Goal: Check status

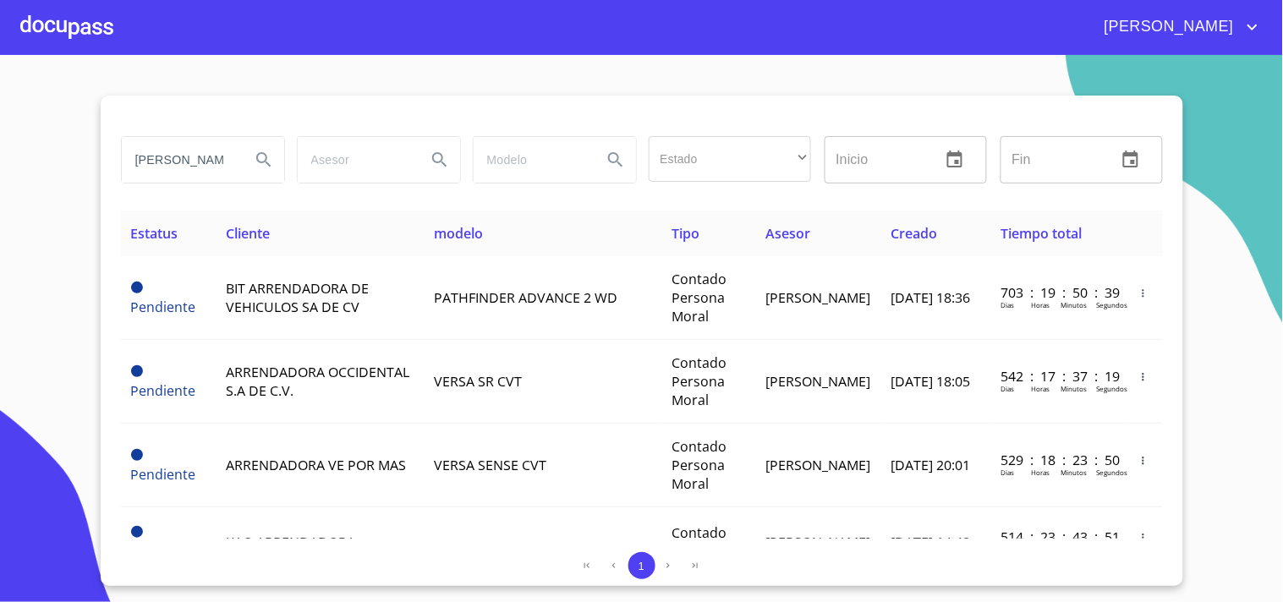
type input "[PERSON_NAME]"
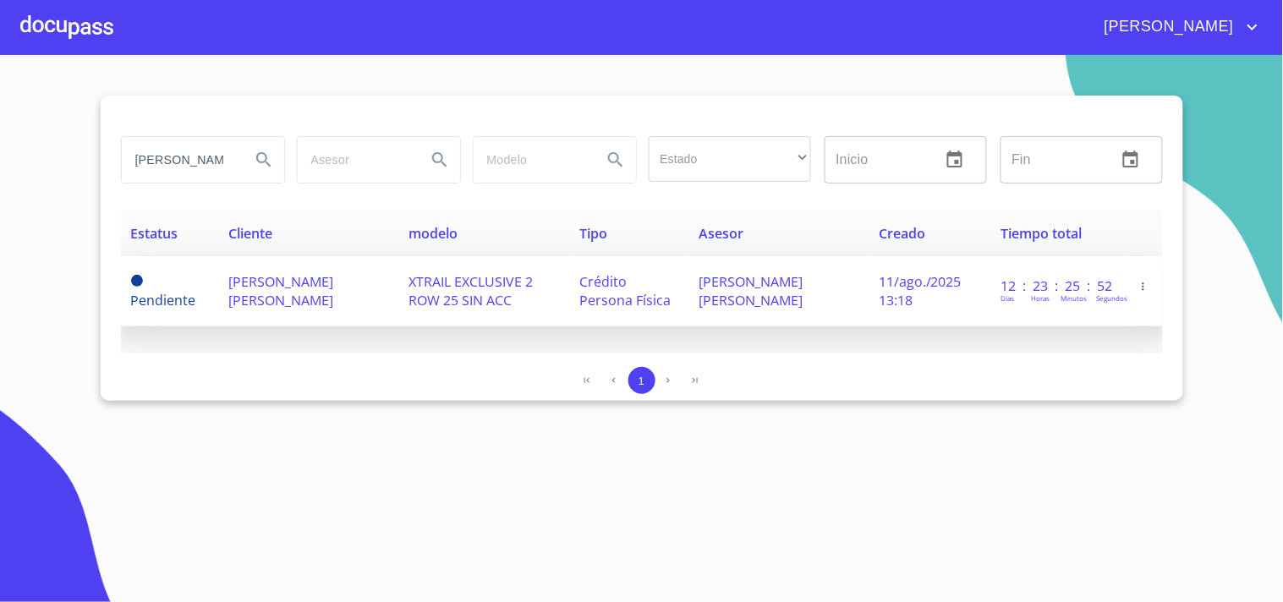
click at [296, 283] on span "[PERSON_NAME] [PERSON_NAME]" at bounding box center [280, 290] width 105 height 37
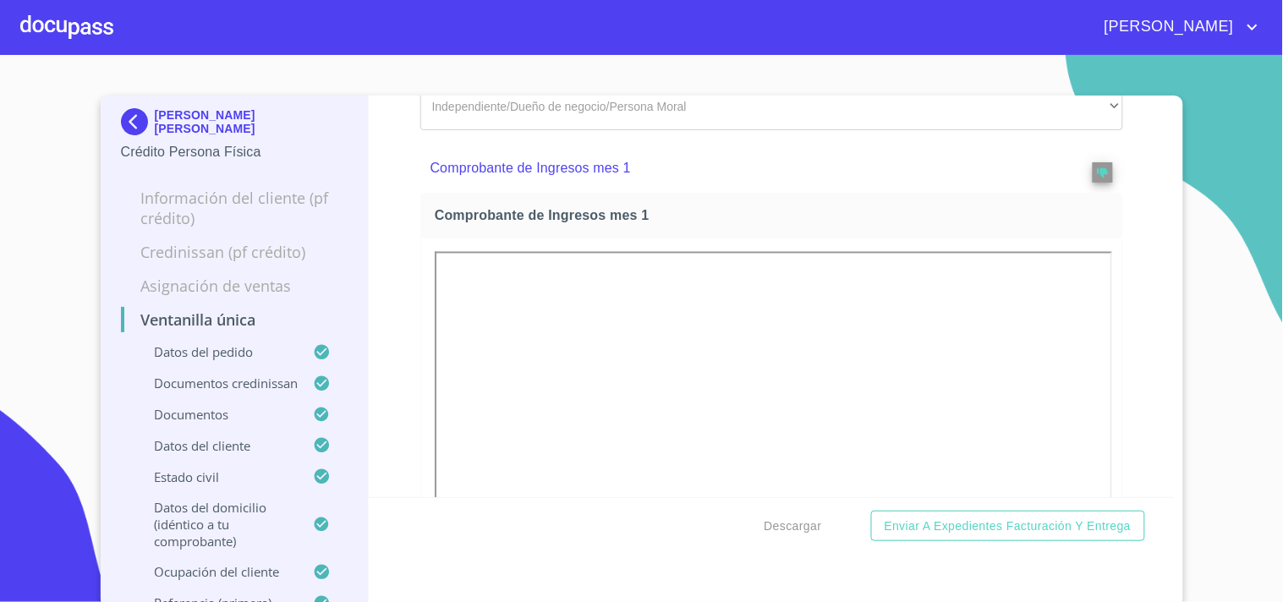
scroll to position [2349, 0]
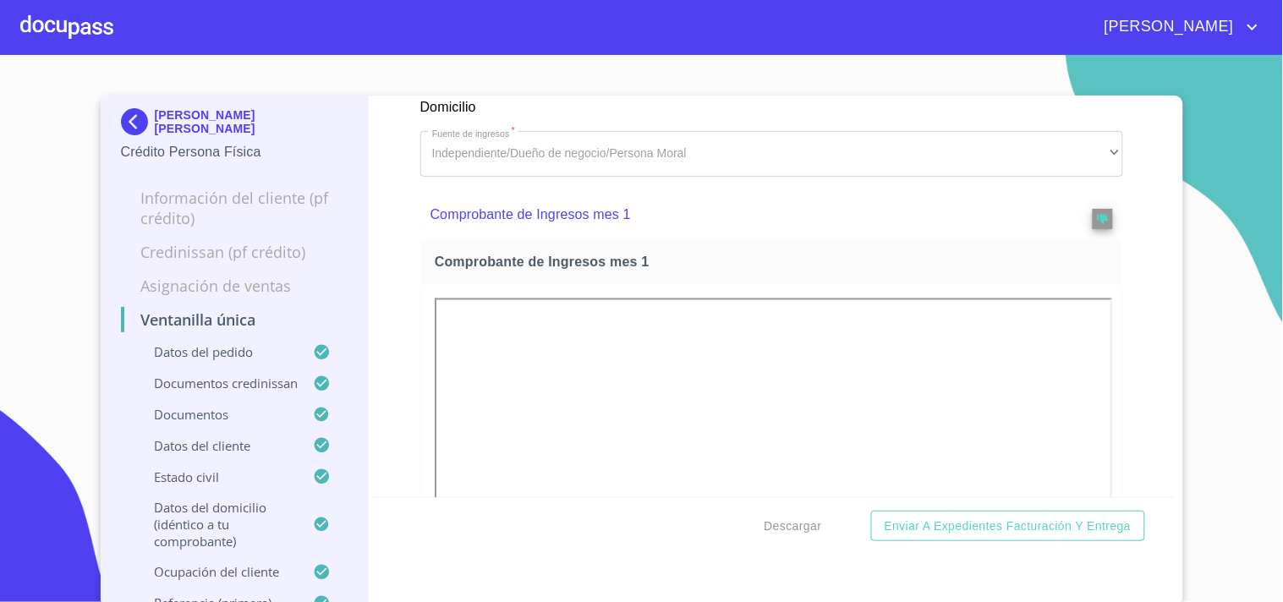
click at [134, 132] on img at bounding box center [138, 121] width 34 height 27
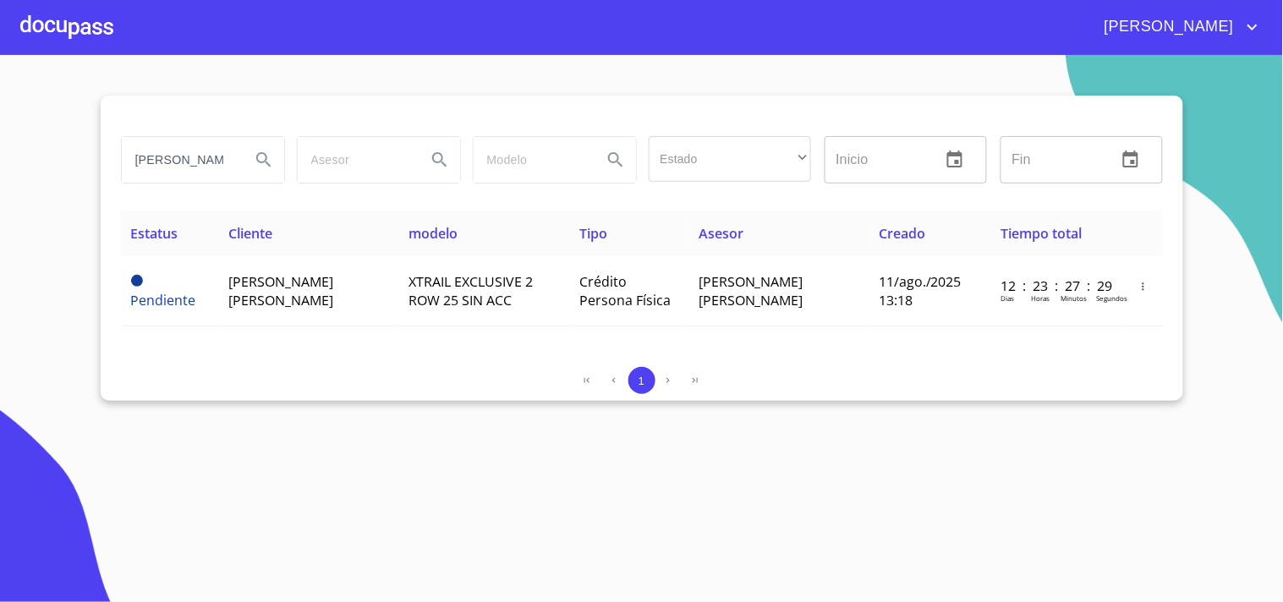
drag, startPoint x: 131, startPoint y: 154, endPoint x: 373, endPoint y: 184, distance: 243.8
click at [373, 184] on div "[PERSON_NAME] Estado ​ ​ Inicio ​ Fin ​" at bounding box center [642, 159] width 1056 height 61
type input "[PERSON_NAME]"
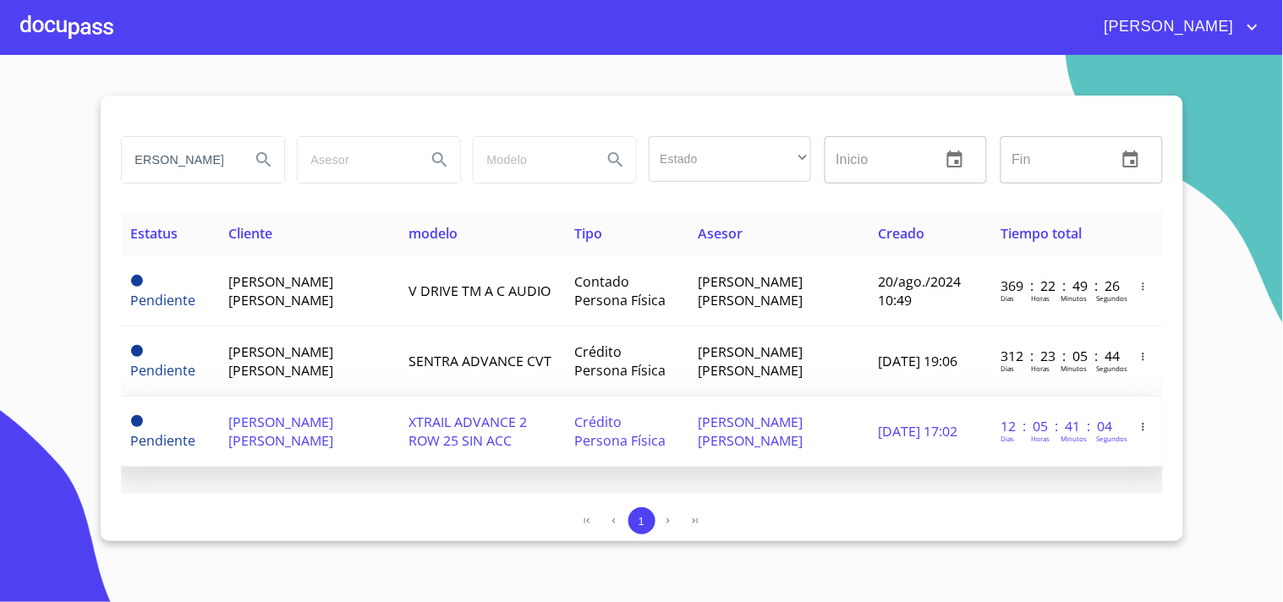
scroll to position [0, 0]
click at [927, 427] on span "[DATE] 17:02" at bounding box center [919, 431] width 80 height 19
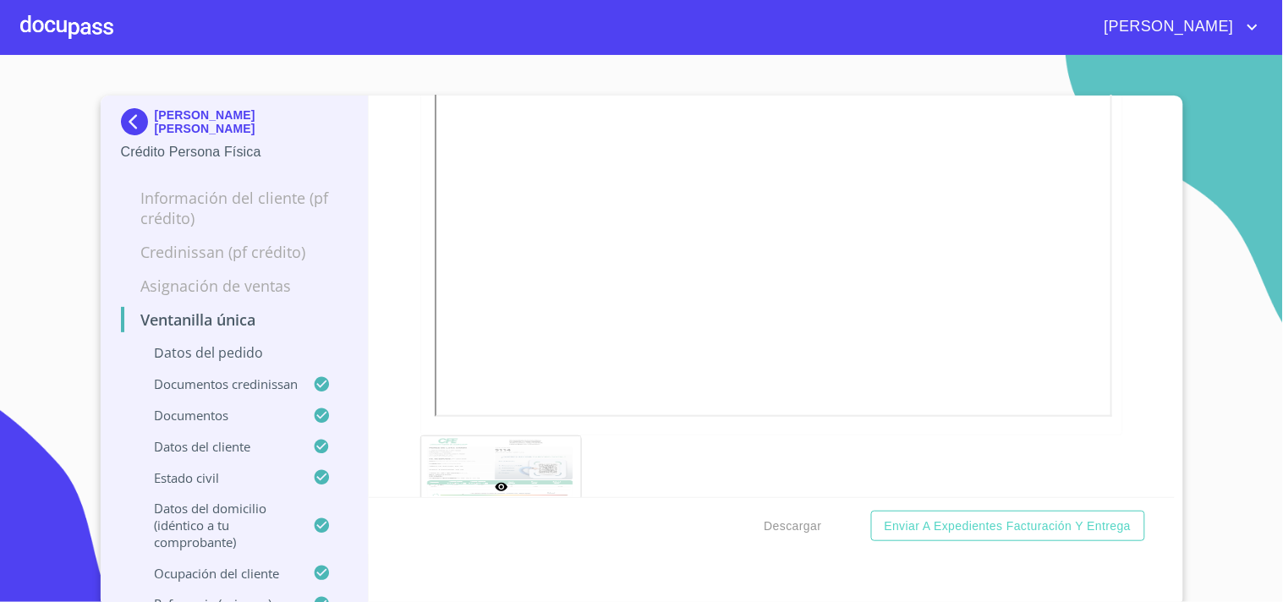
scroll to position [2067, 0]
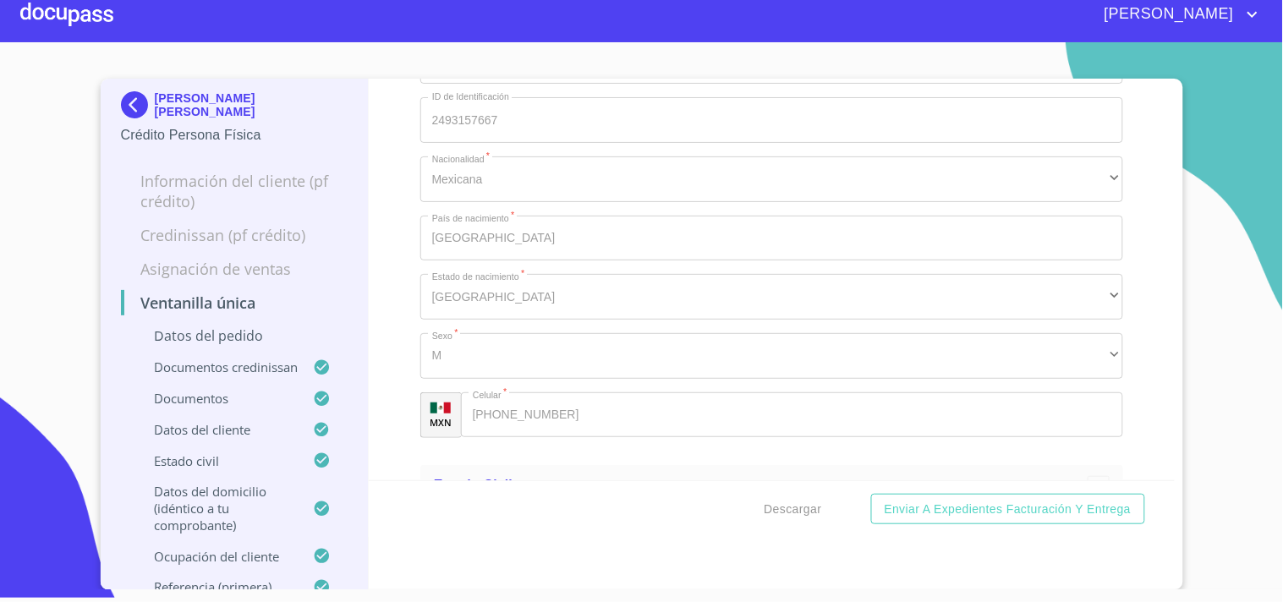
scroll to position [6620, 0]
click at [128, 110] on img at bounding box center [138, 104] width 34 height 27
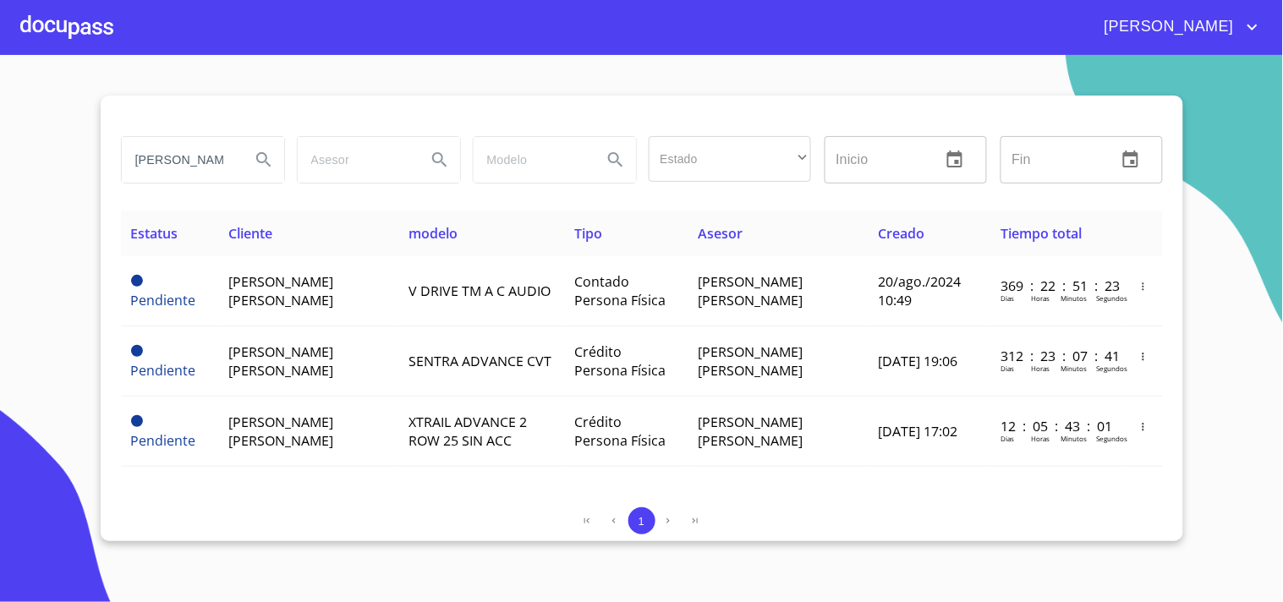
scroll to position [0, 13]
drag, startPoint x: 123, startPoint y: 157, endPoint x: 465, endPoint y: 187, distance: 343.0
click at [465, 187] on div "[PERSON_NAME] Estado ​ ​ Inicio ​ Fin ​" at bounding box center [642, 159] width 1056 height 61
type input "[PERSON_NAME]"
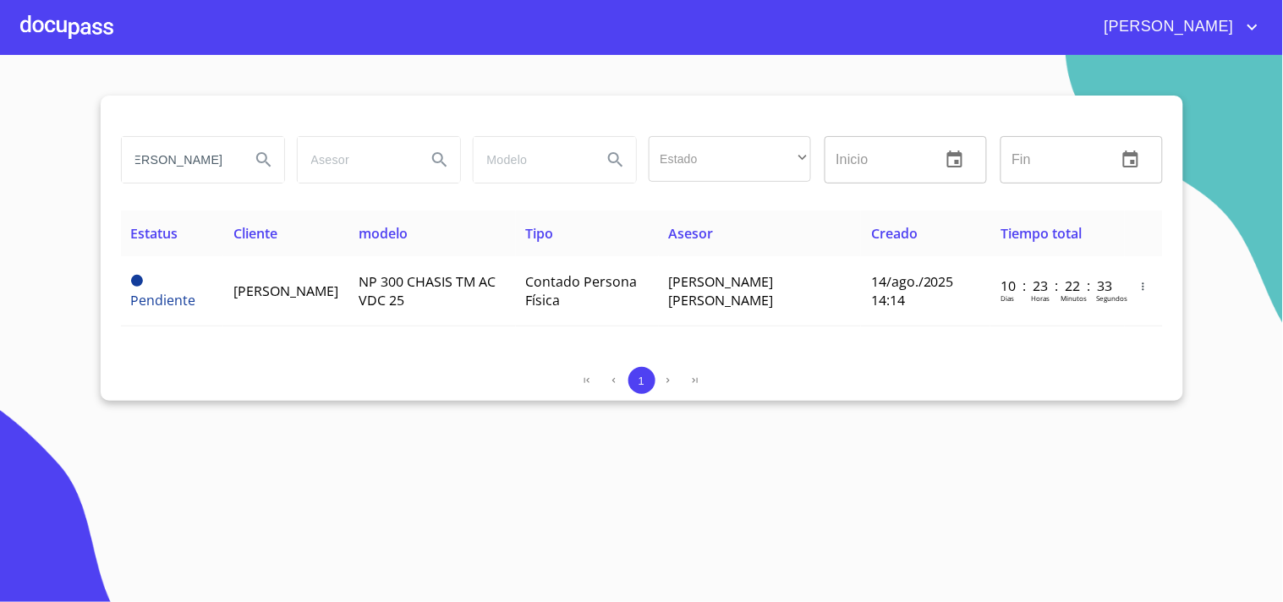
scroll to position [0, 0]
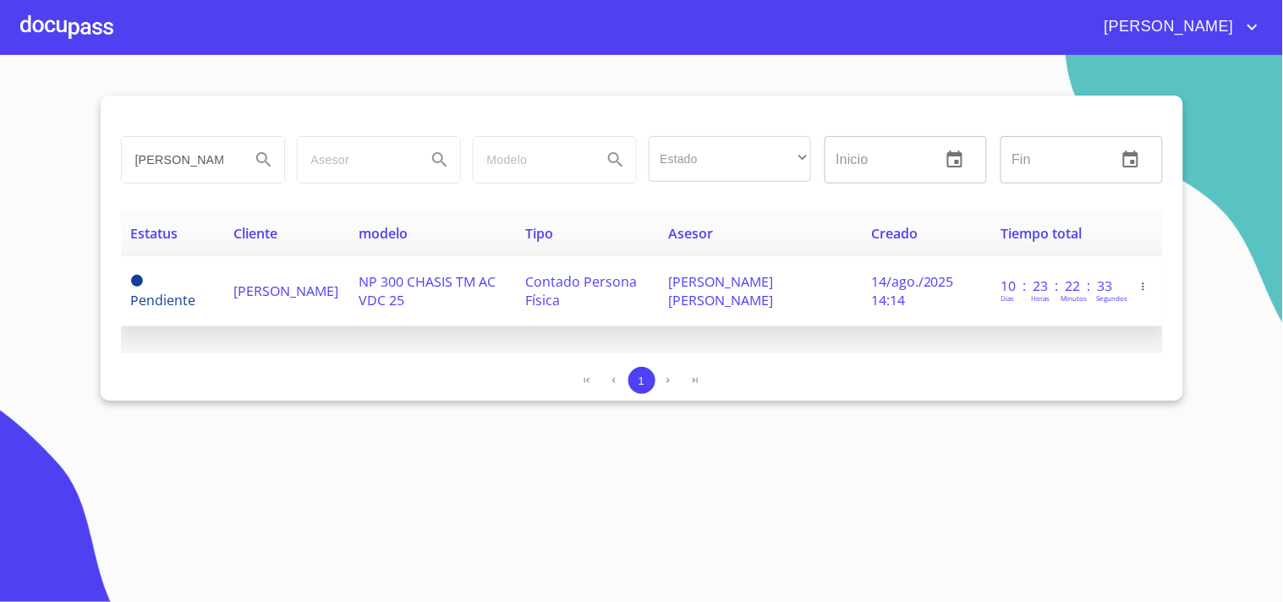
click at [315, 282] on span "[PERSON_NAME]" at bounding box center [285, 291] width 105 height 19
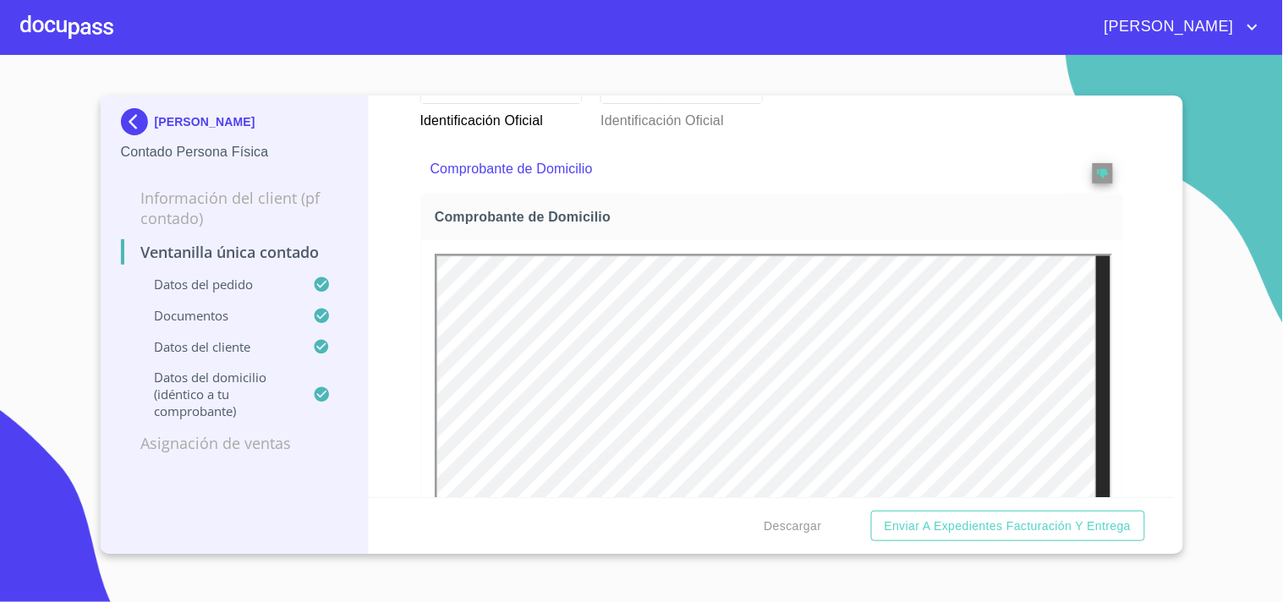
scroll to position [1221, 0]
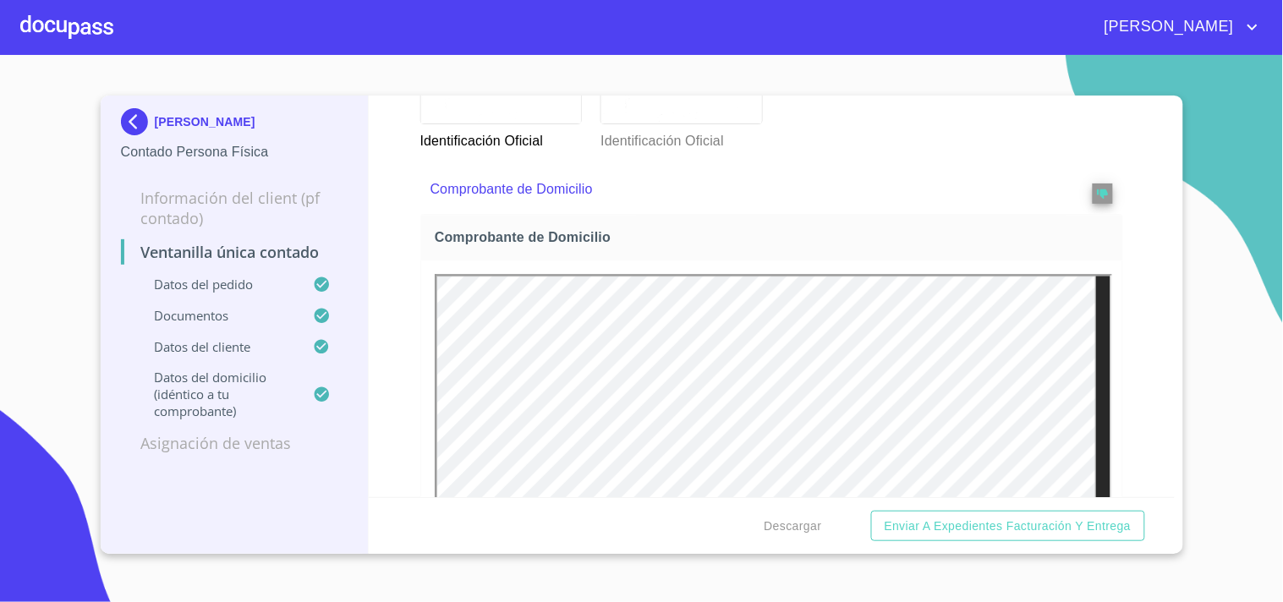
click at [141, 121] on img at bounding box center [138, 121] width 34 height 27
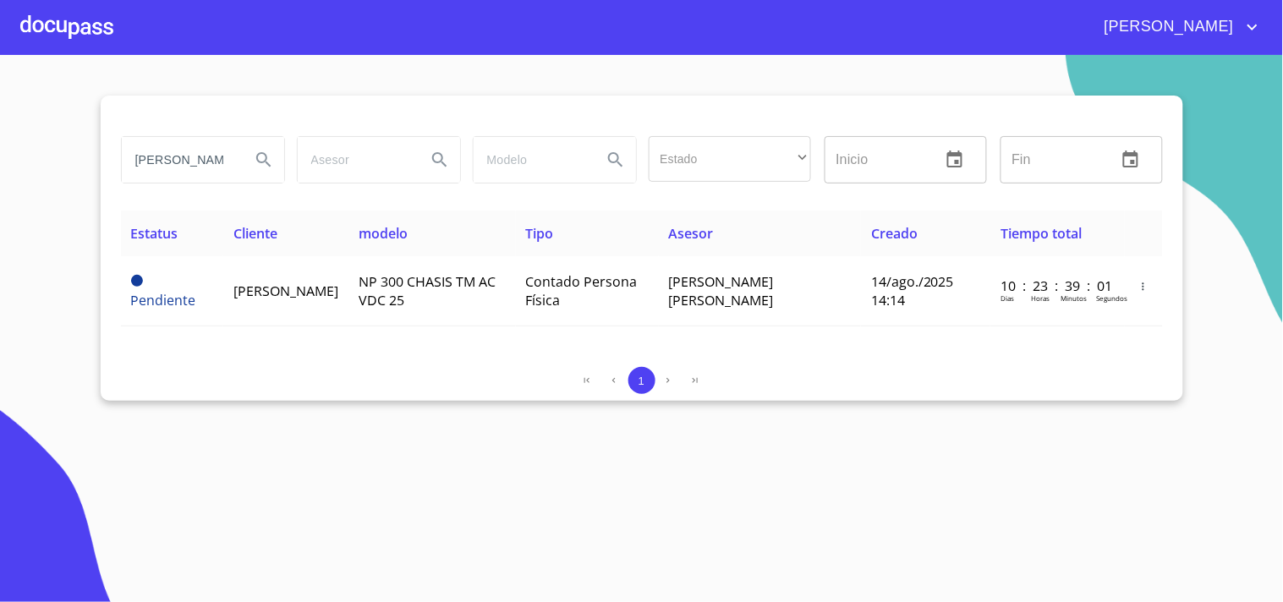
scroll to position [0, 30]
drag, startPoint x: 134, startPoint y: 157, endPoint x: 373, endPoint y: 171, distance: 239.8
click at [373, 171] on div "[PERSON_NAME] Estado ​ ​ Inicio ​ Fin ​" at bounding box center [642, 159] width 1056 height 61
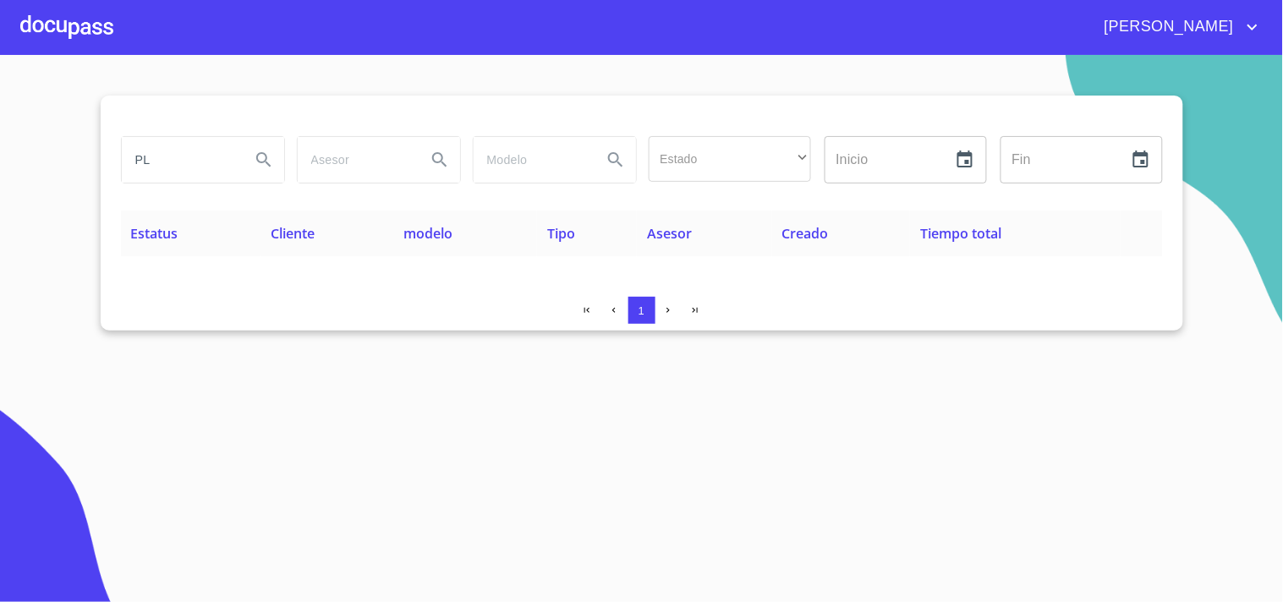
type input "P"
type input "[PERSON_NAME]"
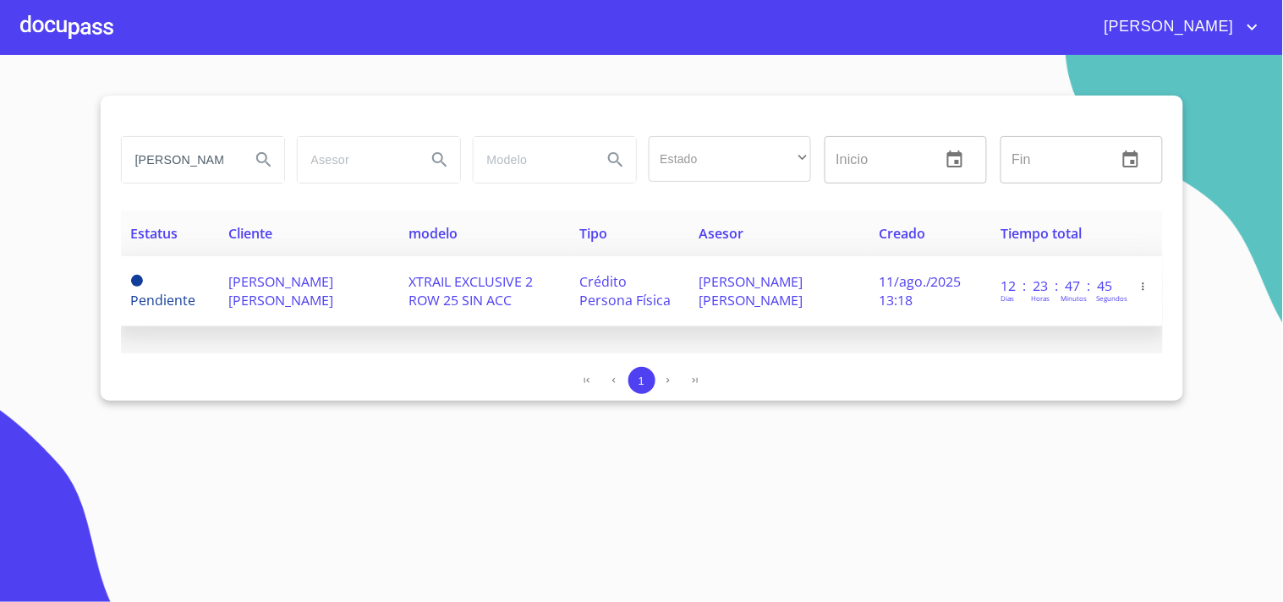
click at [293, 297] on td "[PERSON_NAME] [PERSON_NAME]" at bounding box center [308, 291] width 180 height 70
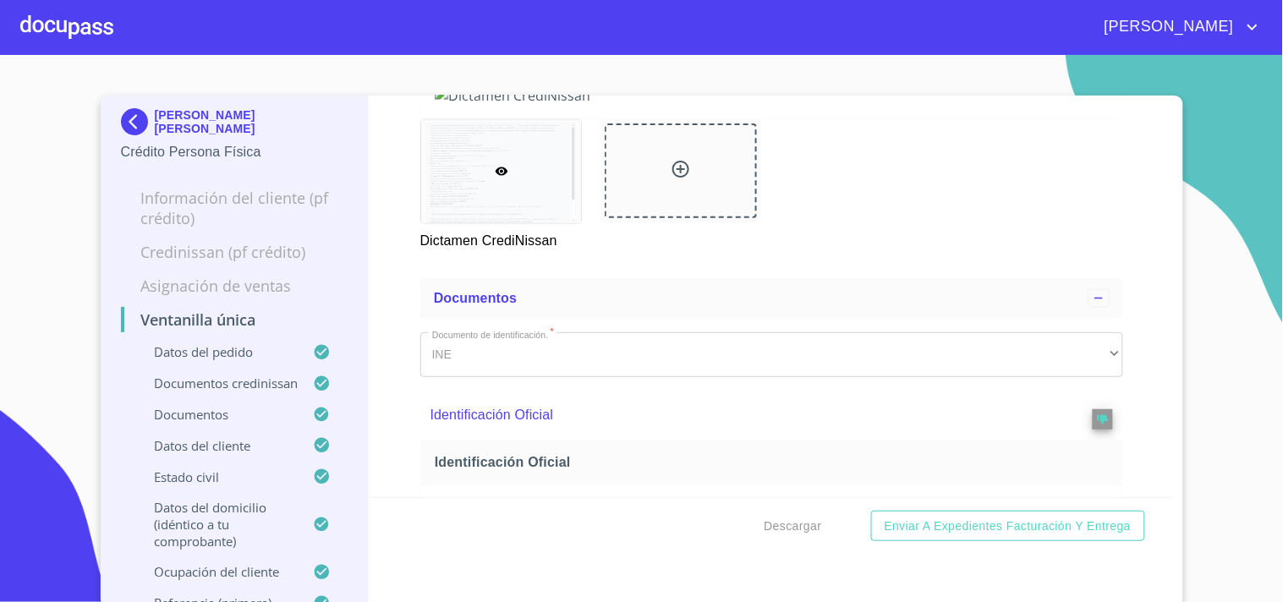
scroll to position [479, 0]
